Goal: Task Accomplishment & Management: Use online tool/utility

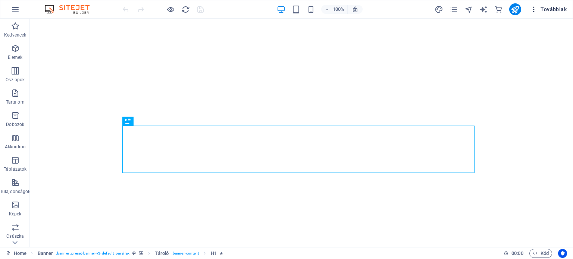
click at [533, 9] on icon "button" at bounding box center [533, 9] width 7 height 7
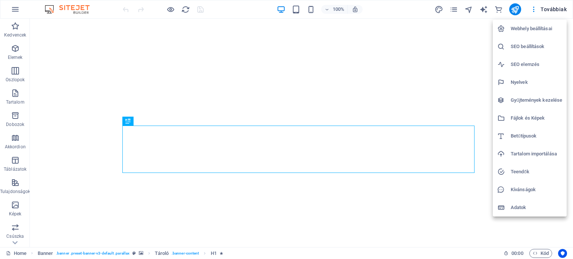
click at [439, 41] on div at bounding box center [286, 129] width 573 height 259
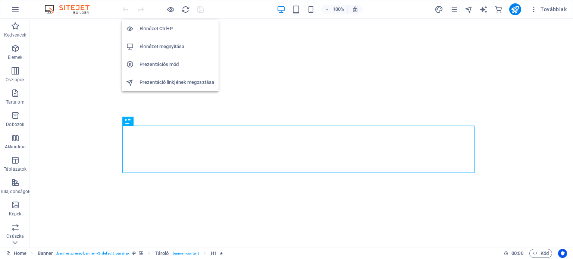
click at [171, 44] on h6 "Előnézet megnyitása" at bounding box center [176, 46] width 75 height 9
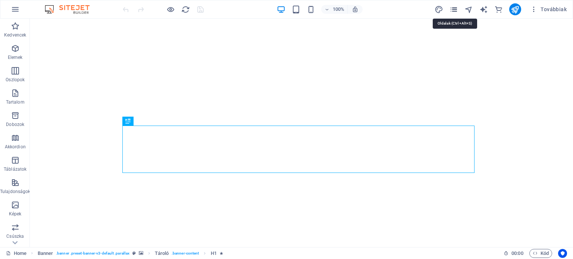
click at [453, 11] on icon "pages" at bounding box center [453, 9] width 9 height 9
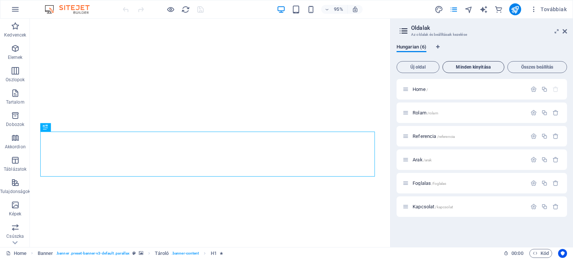
click at [468, 66] on span "Minden kinyitása" at bounding box center [473, 67] width 55 height 4
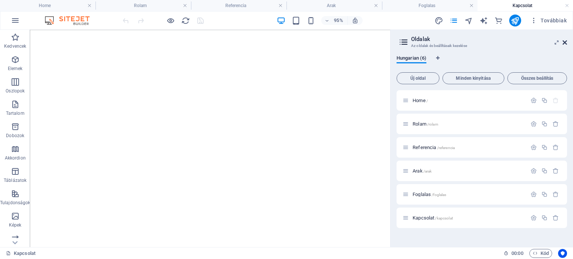
click at [565, 40] on icon at bounding box center [564, 43] width 4 height 6
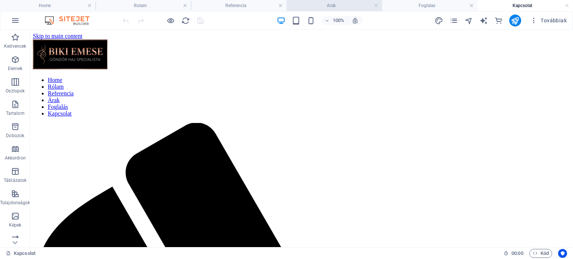
click at [352, 2] on h4 "Arak" at bounding box center [333, 5] width 95 height 8
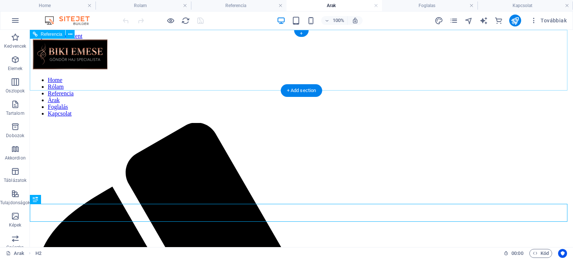
click at [396, 77] on nav "Home Rólam Referencia Árak Foglalás Kapcsolat" at bounding box center [301, 97] width 537 height 40
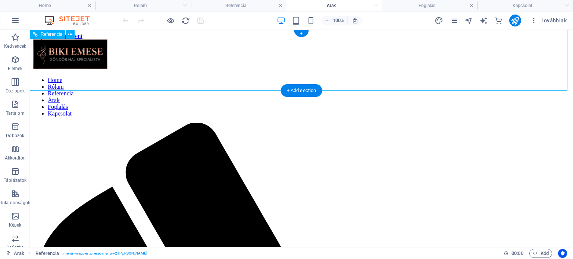
click at [395, 77] on nav "Home Rólam Referencia Árak Foglalás Kapcsolat" at bounding box center [301, 97] width 537 height 40
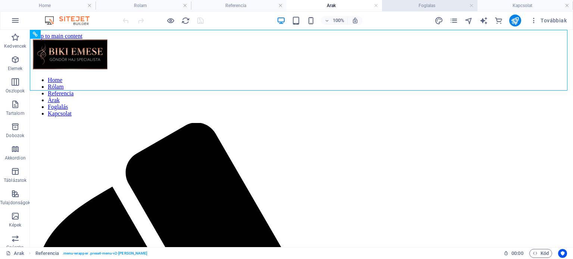
click at [414, 9] on h4 "Foglalas" at bounding box center [429, 5] width 95 height 8
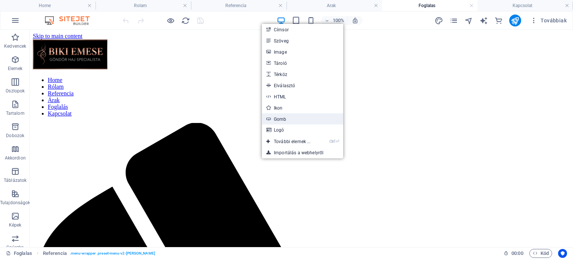
click at [294, 117] on link "Gomb" at bounding box center [302, 118] width 81 height 11
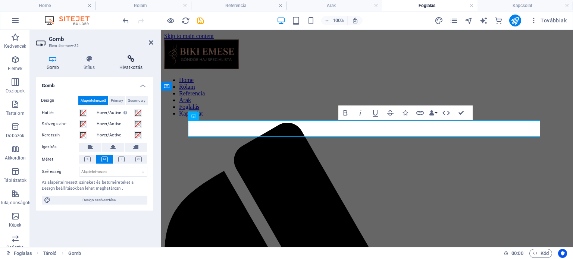
click at [128, 66] on h4 "Hivatkozás" at bounding box center [131, 63] width 45 height 16
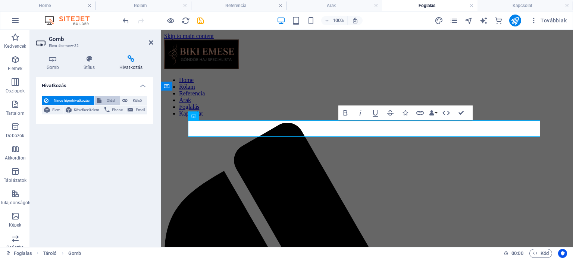
click at [106, 100] on span "Oldal" at bounding box center [111, 100] width 14 height 9
select select
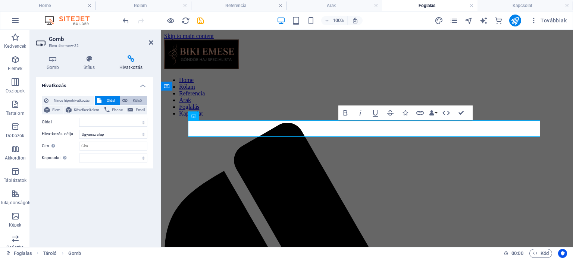
click at [135, 99] on span "Külső" at bounding box center [137, 100] width 15 height 9
select select "blank"
click at [120, 134] on select "Új lap Ugyanaz a lap Átfedés" at bounding box center [113, 134] width 68 height 9
select select
click at [79, 130] on select "Új lap Ugyanaz a lap Átfedés" at bounding box center [113, 134] width 68 height 9
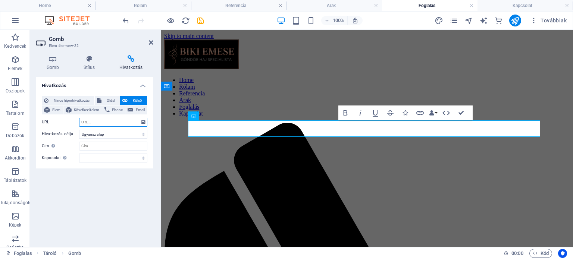
click at [114, 122] on input "URL" at bounding box center [113, 122] width 68 height 9
paste input "[URL][DOMAIN_NAME]"
type input "[URL][DOMAIN_NAME]"
click at [85, 65] on h4 "Stílus" at bounding box center [91, 63] width 36 height 16
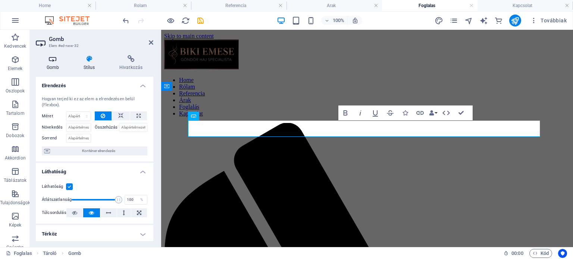
click at [53, 60] on icon at bounding box center [53, 58] width 34 height 7
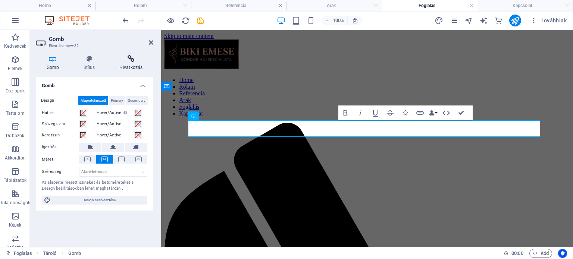
click at [128, 67] on h4 "Hivatkozás" at bounding box center [131, 63] width 45 height 16
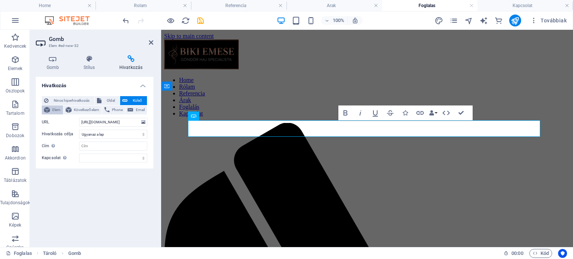
click at [54, 110] on span "Elem" at bounding box center [56, 110] width 9 height 9
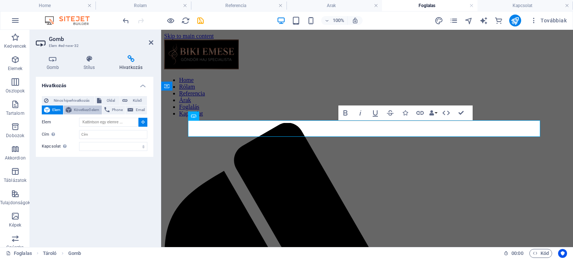
click at [78, 109] on span "Következő elem" at bounding box center [87, 110] width 26 height 9
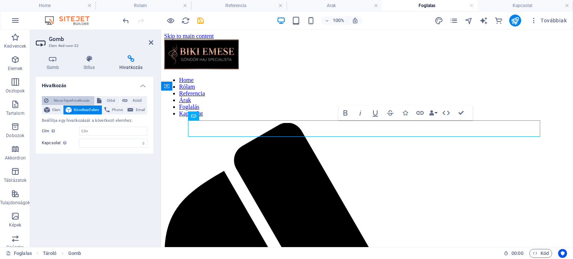
click at [73, 96] on span "Nincs hiperhivatkozás" at bounding box center [71, 100] width 41 height 9
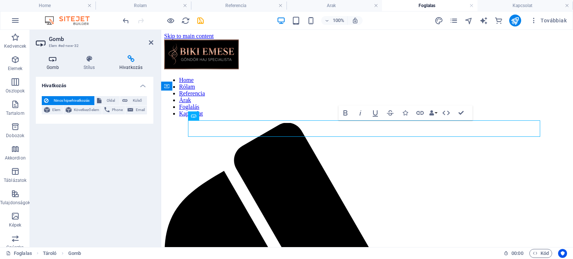
click at [53, 60] on icon at bounding box center [53, 58] width 34 height 7
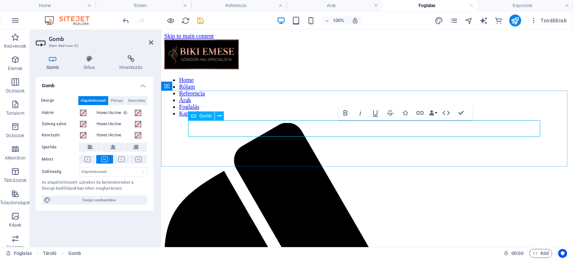
click at [218, 116] on icon at bounding box center [219, 116] width 4 height 8
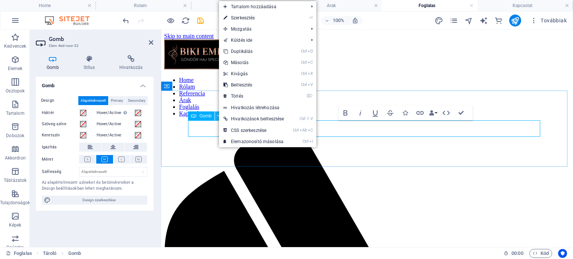
click at [218, 116] on icon at bounding box center [219, 116] width 4 height 8
click at [117, 98] on span "Primary" at bounding box center [117, 100] width 12 height 9
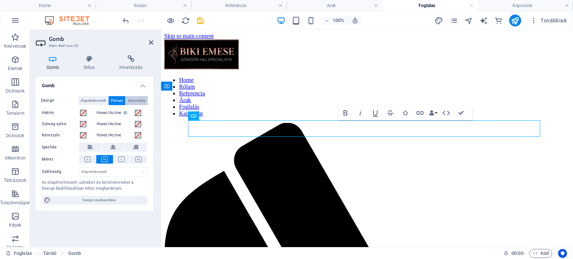
click at [138, 100] on span "Secondary" at bounding box center [137, 100] width 18 height 9
click at [88, 98] on span "Alapértelmezett" at bounding box center [93, 100] width 25 height 9
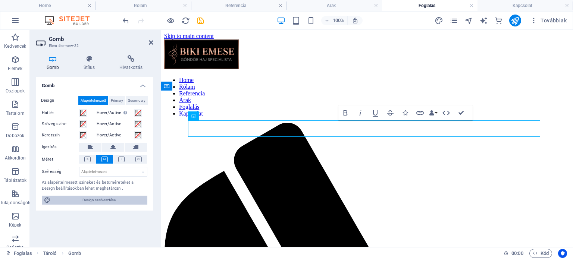
drag, startPoint x: 83, startPoint y: 198, endPoint x: 224, endPoint y: 92, distance: 176.8
click at [83, 198] on span "Design szerkesztése" at bounding box center [99, 200] width 92 height 9
select select "rem"
select select "200"
select select "px"
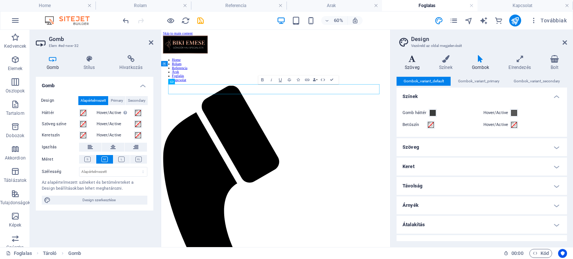
click at [411, 61] on icon at bounding box center [411, 58] width 31 height 7
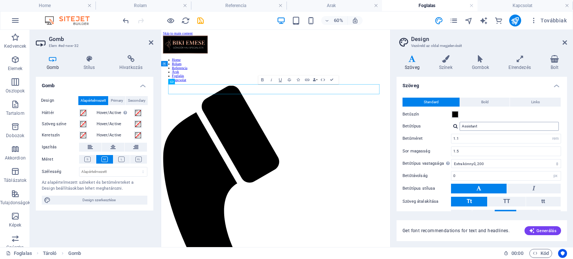
scroll to position [34, 0]
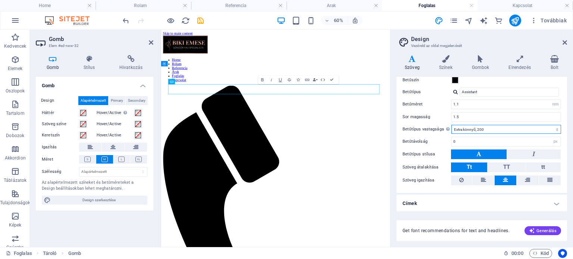
click at [494, 127] on select "Vékony, 100 Extra könnyű, 200 Könnyű, 300 Normál, 400 Közepes, 500 Félkövér, 60…" at bounding box center [506, 129] width 110 height 9
click at [502, 76] on div "Szöveg Színek Gombok Elrendezés Bolt Szöveg Standard Bold Links Betűszín Betűtí…" at bounding box center [481, 148] width 170 height 186
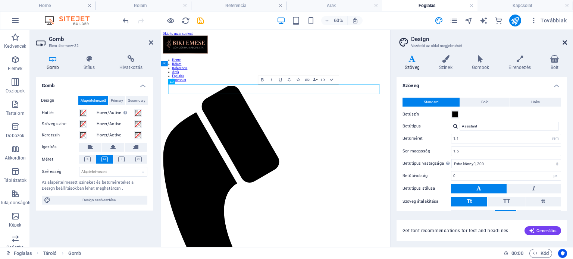
click at [562, 44] on icon at bounding box center [564, 43] width 4 height 6
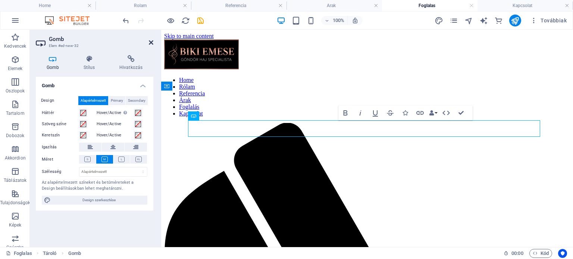
click at [150, 44] on icon at bounding box center [151, 43] width 4 height 6
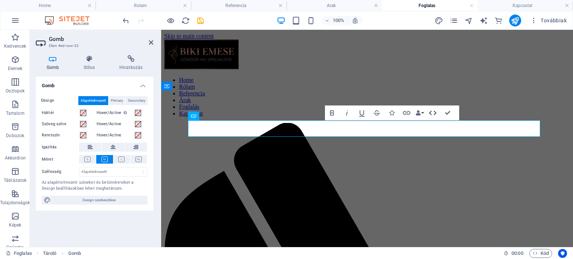
click at [432, 113] on icon "button" at bounding box center [432, 113] width 9 height 9
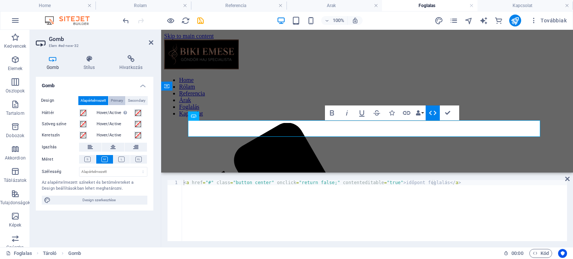
click at [116, 103] on span "Primary" at bounding box center [117, 100] width 12 height 9
click at [135, 103] on span "Secondary" at bounding box center [137, 100] width 18 height 9
click at [94, 98] on span "Alapértelmezett" at bounding box center [93, 100] width 25 height 9
click at [422, 114] on button "Data Bindings" at bounding box center [419, 113] width 10 height 15
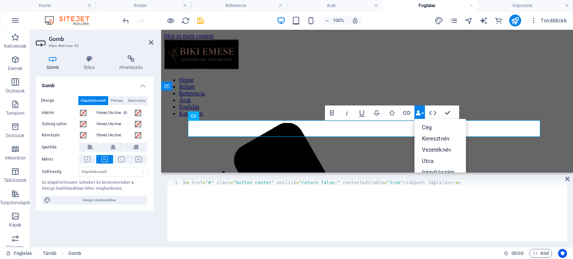
click at [422, 114] on button "Data Bindings" at bounding box center [419, 113] width 10 height 15
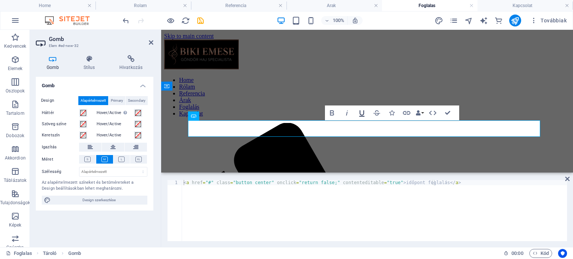
click at [362, 113] on icon "button" at bounding box center [361, 113] width 9 height 9
click at [151, 43] on icon at bounding box center [151, 43] width 4 height 6
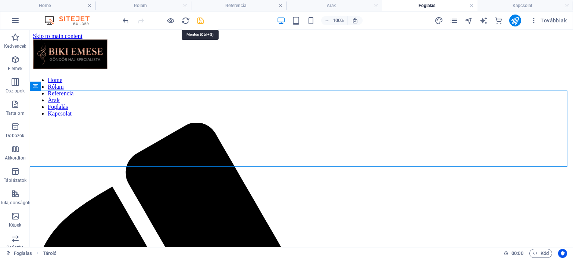
click at [199, 19] on icon "save" at bounding box center [200, 20] width 9 height 9
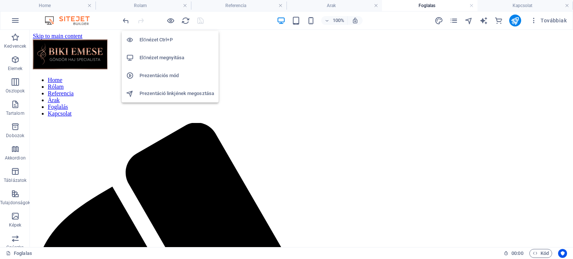
click at [163, 56] on h6 "Előnézet megnyitása" at bounding box center [176, 57] width 75 height 9
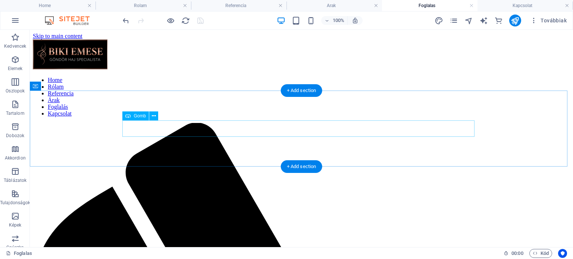
select select
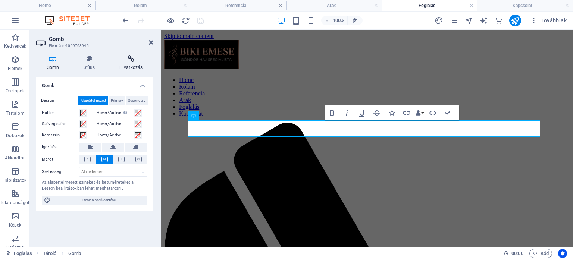
click at [133, 56] on icon at bounding box center [131, 58] width 45 height 7
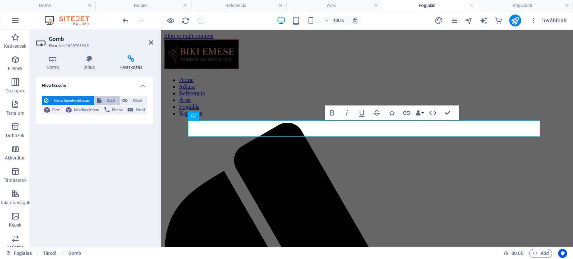
click at [113, 100] on span "Oldal" at bounding box center [111, 100] width 14 height 9
select select
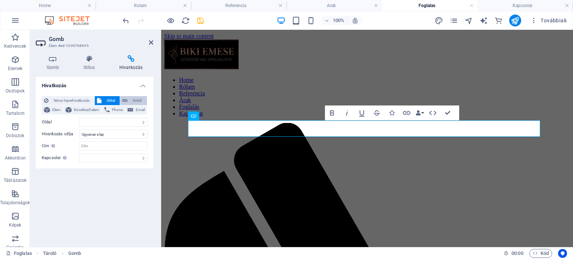
click at [134, 100] on span "Külső" at bounding box center [137, 100] width 15 height 9
select select "blank"
click at [122, 133] on select "Új lap Ugyanaz a lap Átfedés" at bounding box center [113, 134] width 68 height 9
click at [79, 130] on select "Új lap Ugyanaz a lap Átfedés" at bounding box center [113, 134] width 68 height 9
click at [109, 98] on span "Oldal" at bounding box center [111, 100] width 14 height 9
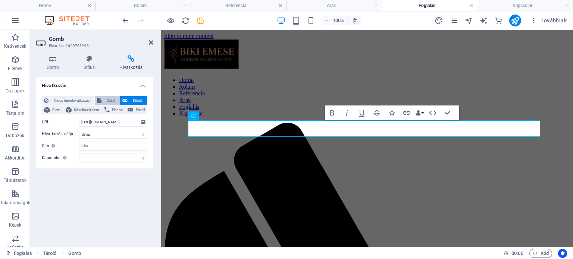
select select
click at [108, 121] on select "Home Rolam Referencia Arak Foglalas Kapcsolat" at bounding box center [113, 122] width 68 height 9
click at [106, 144] on input "Cím További hivatkozás leírás, ne legyen azonos a hivatkozás szövegével. A címe…" at bounding box center [113, 146] width 68 height 9
click at [138, 98] on span "Külső" at bounding box center [137, 100] width 15 height 9
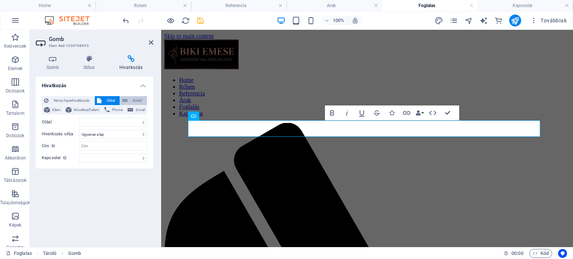
select select "blank"
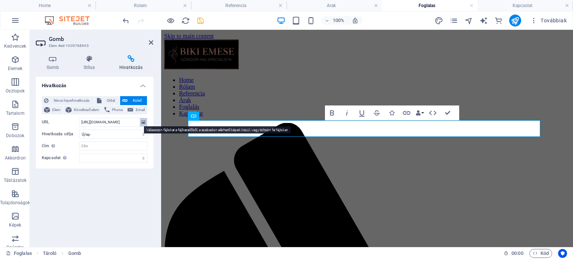
click at [143, 123] on icon at bounding box center [143, 122] width 4 height 8
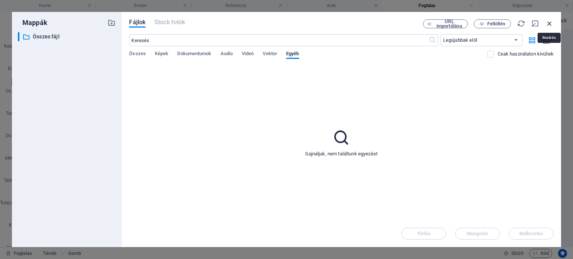
click at [550, 22] on icon "button" at bounding box center [549, 23] width 8 height 8
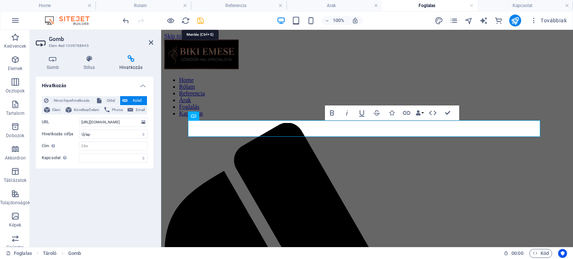
click at [198, 21] on icon "save" at bounding box center [200, 20] width 9 height 9
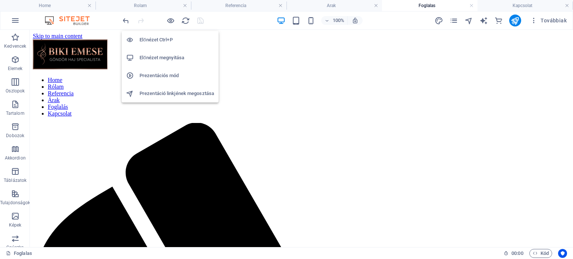
click at [159, 60] on h6 "Előnézet megnyitása" at bounding box center [176, 57] width 75 height 9
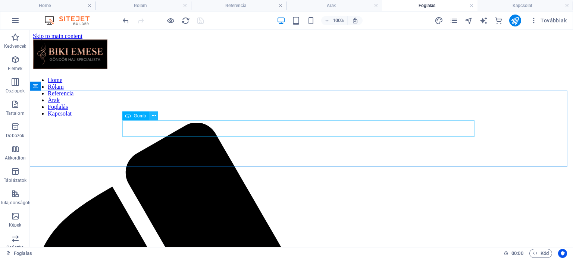
click at [153, 114] on icon at bounding box center [154, 116] width 4 height 8
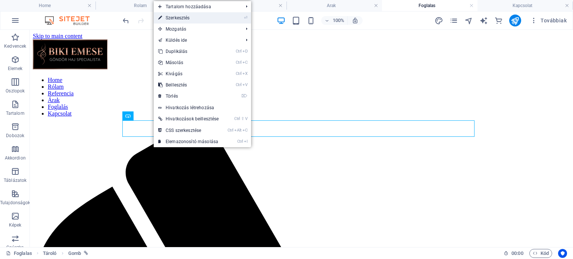
click at [185, 15] on link "⏎ Szerkesztés" at bounding box center [188, 17] width 69 height 11
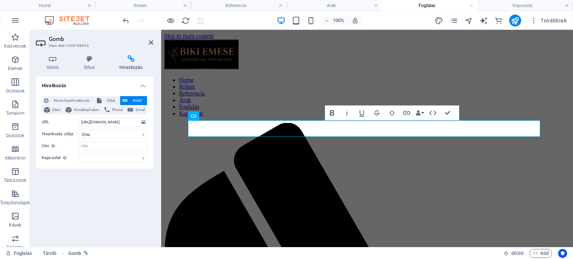
click at [330, 111] on icon "button" at bounding box center [331, 113] width 9 height 9
click at [89, 56] on icon at bounding box center [89, 58] width 33 height 7
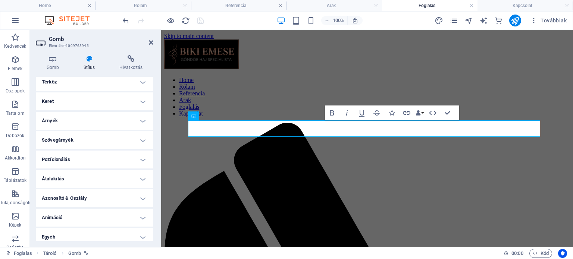
scroll to position [157, 0]
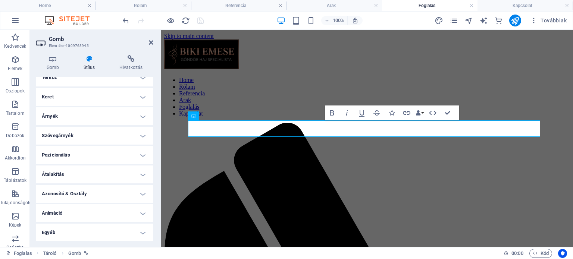
click at [111, 233] on h4 "Egyéb" at bounding box center [94, 233] width 117 height 18
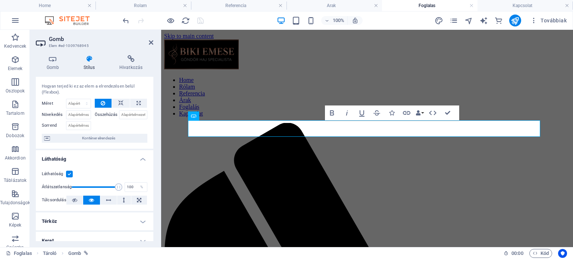
scroll to position [0, 0]
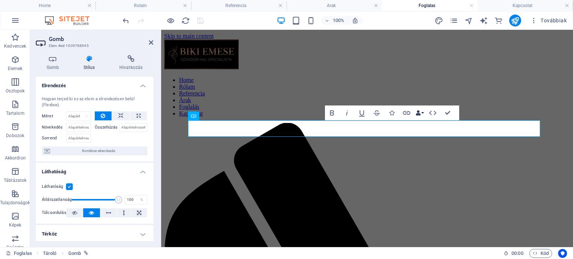
click at [419, 111] on icon "button" at bounding box center [417, 112] width 5 height 5
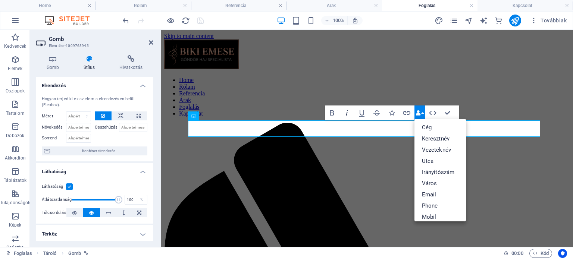
click at [345, 111] on icon "button" at bounding box center [346, 113] width 9 height 9
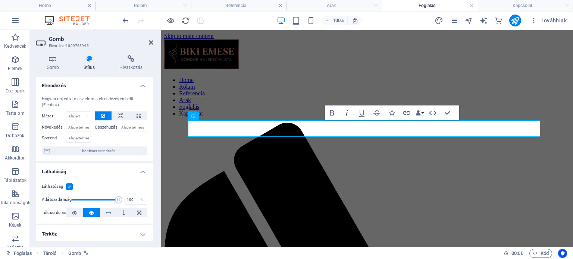
click at [345, 111] on icon "button" at bounding box center [346, 113] width 9 height 9
click at [330, 111] on icon "button" at bounding box center [331, 113] width 9 height 9
click at [193, 85] on icon at bounding box center [193, 86] width 4 height 8
